Goal: Transaction & Acquisition: Purchase product/service

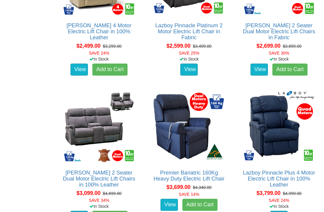
scroll to position [1179, 0]
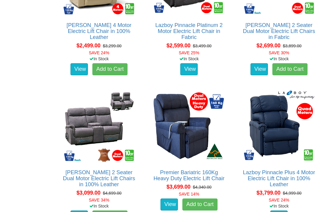
click at [217, 173] on link "Premier Bariatric 160Kg Heavy Duty Electric Lift Chair" at bounding box center [188, 175] width 71 height 12
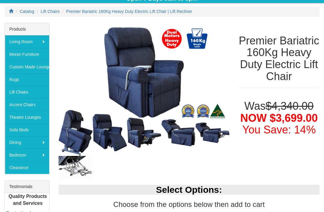
scroll to position [83, 0]
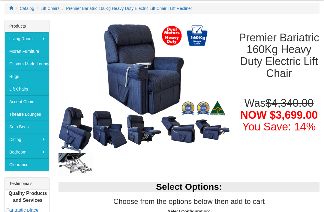
click at [71, 162] on img at bounding box center [75, 164] width 34 height 23
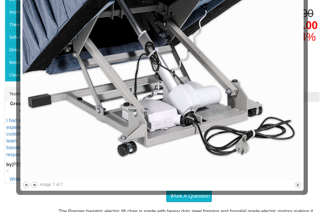
scroll to position [173, 0]
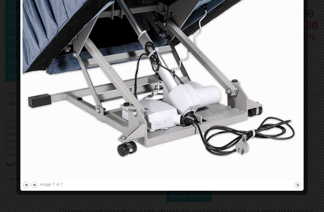
click at [24, 187] on button "previous" at bounding box center [25, 184] width 7 height 7
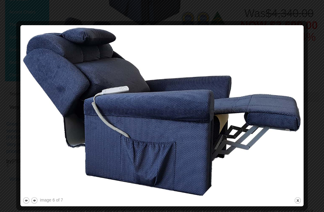
click at [23, 203] on button "previous" at bounding box center [25, 200] width 7 height 7
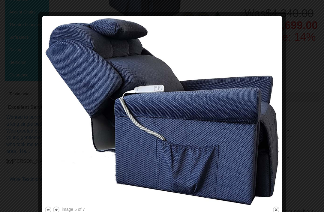
click at [45, 212] on button "previous" at bounding box center [47, 209] width 7 height 7
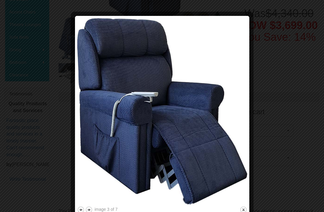
click at [81, 212] on button "previous" at bounding box center [80, 209] width 7 height 7
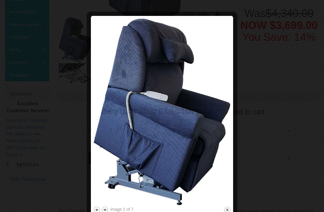
click at [108, 210] on button "next" at bounding box center [104, 209] width 7 height 7
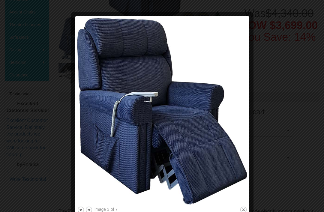
click at [82, 210] on button "previous" at bounding box center [80, 209] width 7 height 7
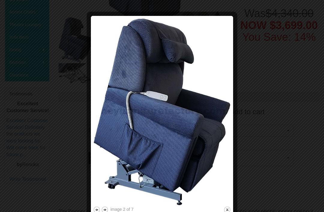
click at [97, 212] on button "previous" at bounding box center [96, 209] width 7 height 7
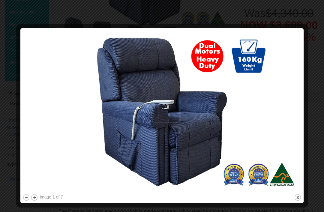
click at [28, 57] on img at bounding box center [161, 111] width 279 height 162
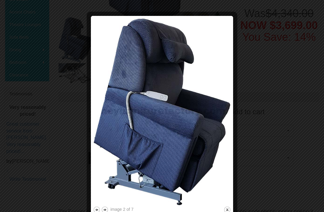
click at [19, 50] on div at bounding box center [162, 106] width 324 height 212
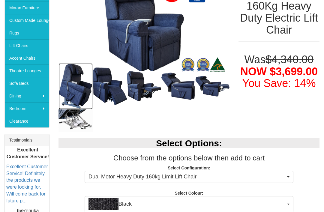
scroll to position [126, 0]
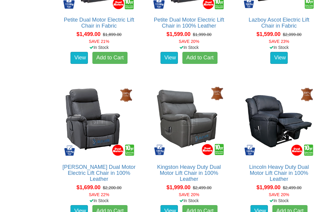
scroll to position [594, 0]
